Goal: Task Accomplishment & Management: Manage account settings

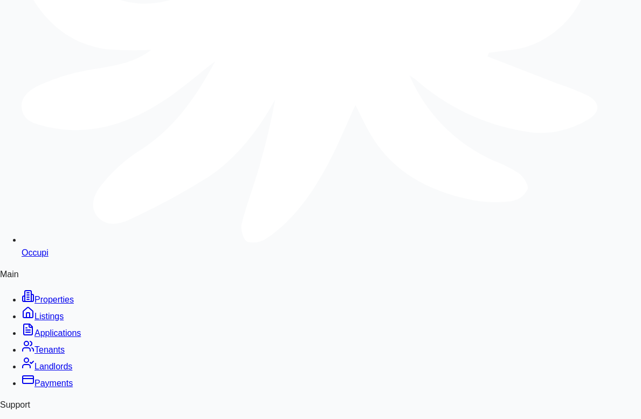
scroll to position [387, 0]
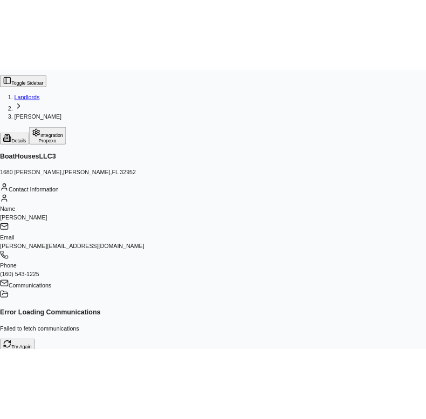
scroll to position [931, 0]
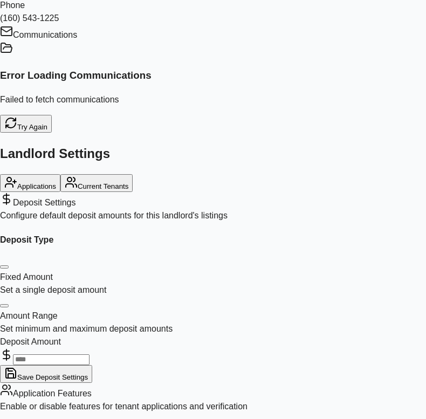
scroll to position [292, 0]
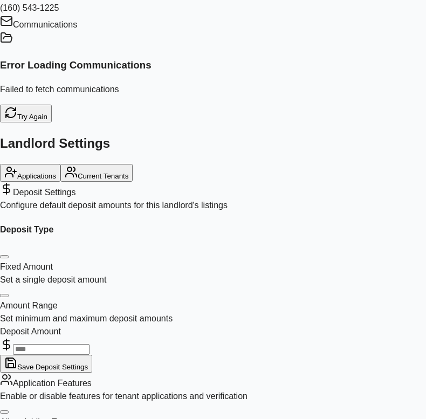
click at [129, 180] on span "Current Tenants" at bounding box center [103, 176] width 51 height 8
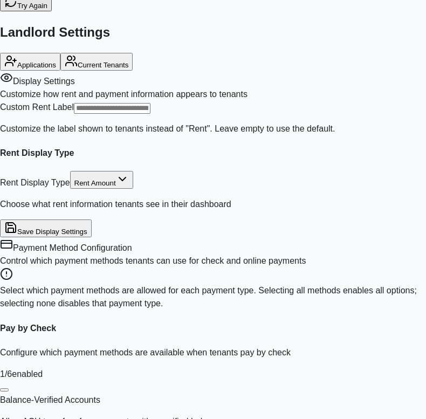
scroll to position [406, 0]
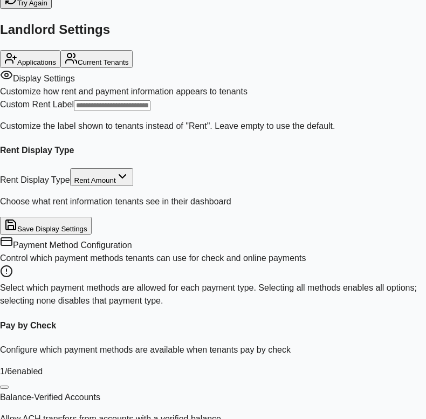
click at [60, 68] on button "Applications" at bounding box center [30, 59] width 60 height 18
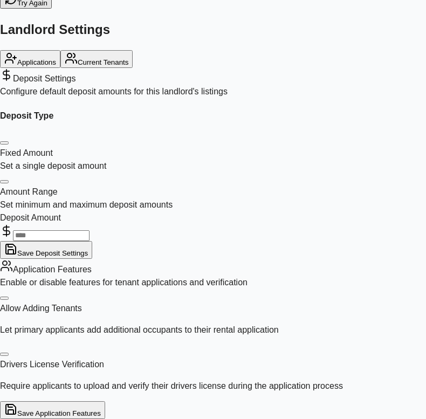
click at [133, 68] on button "Current Tenants" at bounding box center [96, 59] width 73 height 18
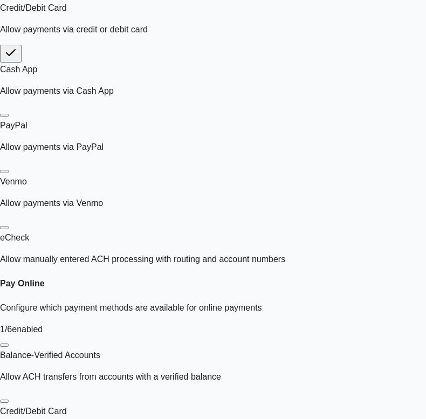
scroll to position [855, 0]
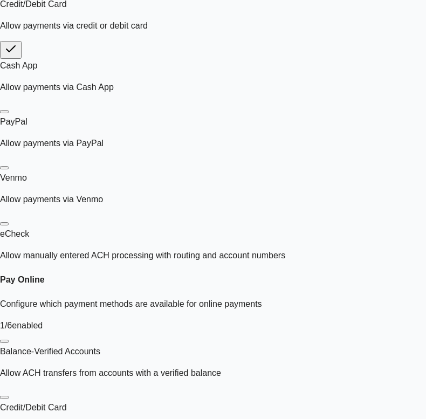
click at [9, 222] on button "eCheck Allow manually entered [GEOGRAPHIC_DATA] processing with routing and acc…" at bounding box center [4, 223] width 9 height 3
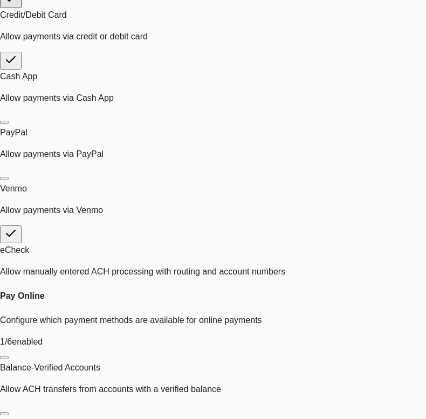
click at [9, 124] on button "PayPal Allow payments via PayPal" at bounding box center [4, 122] width 9 height 3
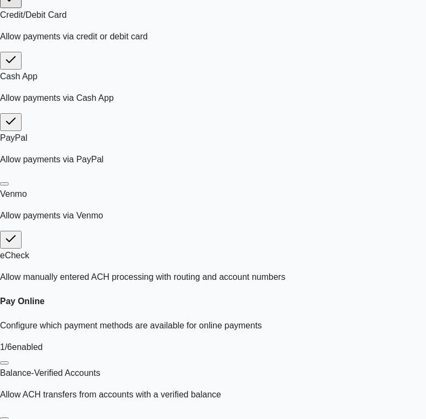
click at [9, 186] on button "Venmo Allow payments via Venmo" at bounding box center [4, 183] width 9 height 3
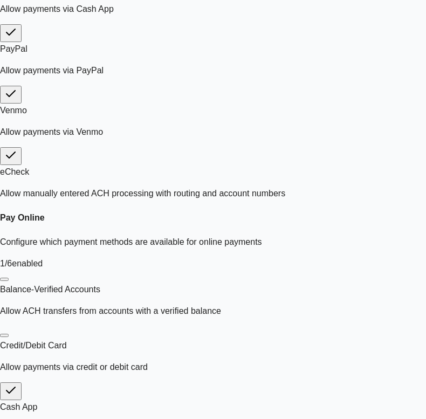
scroll to position [951, 0]
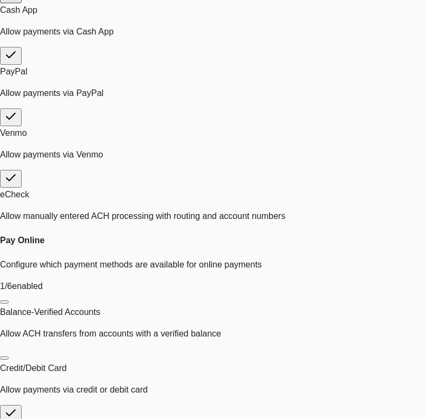
scroll to position [989, 0]
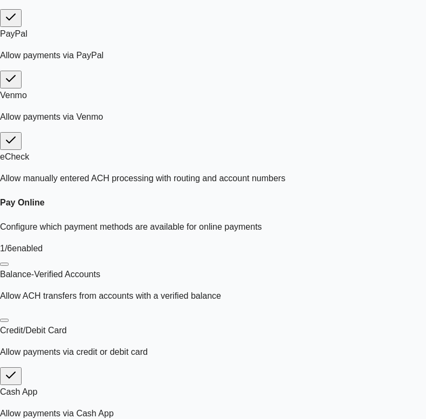
click at [235, 62] on label "PayPal Allow payments via PayPal" at bounding box center [213, 39] width 426 height 46
click at [22, 27] on button "PayPal Allow payments via PayPal" at bounding box center [11, 18] width 22 height 18
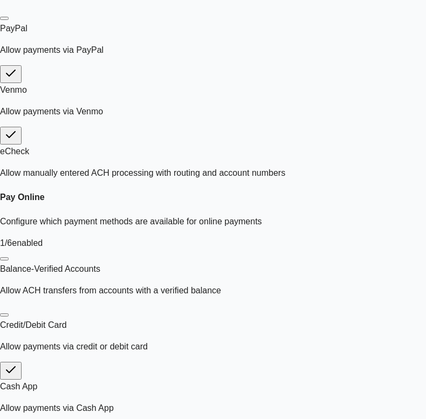
click at [9, 313] on button "Credit/Debit Card Allow payments via credit or debit card" at bounding box center [4, 314] width 9 height 3
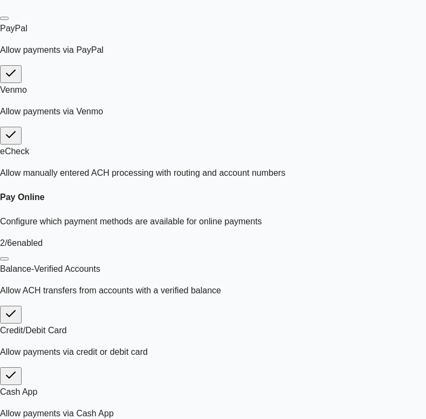
click at [32, 251] on label "Balance-Verified Accounts Allow ACH transfers from accounts with a verified bal…" at bounding box center [213, 274] width 426 height 46
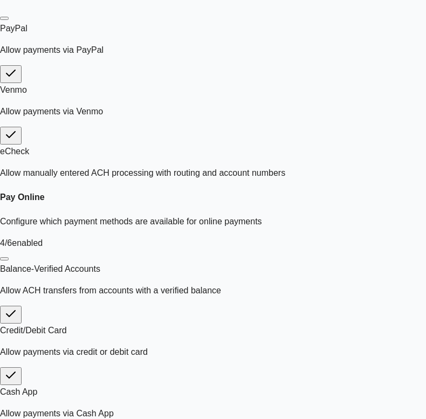
click at [9, 257] on button "Balance-Verified Accounts Allow ACH transfers from accounts with a verified bal…" at bounding box center [4, 258] width 9 height 3
